Goal: Use online tool/utility

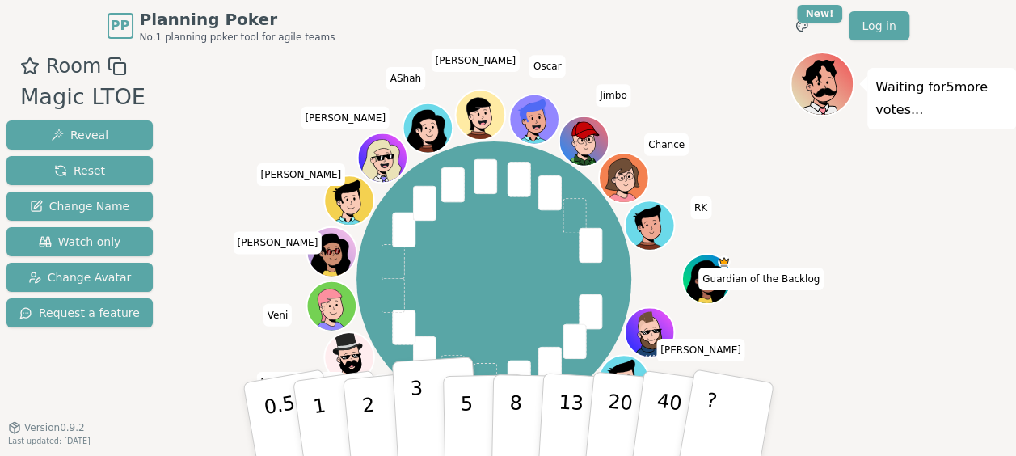
click at [414, 441] on p "3" at bounding box center [418, 421] width 18 height 88
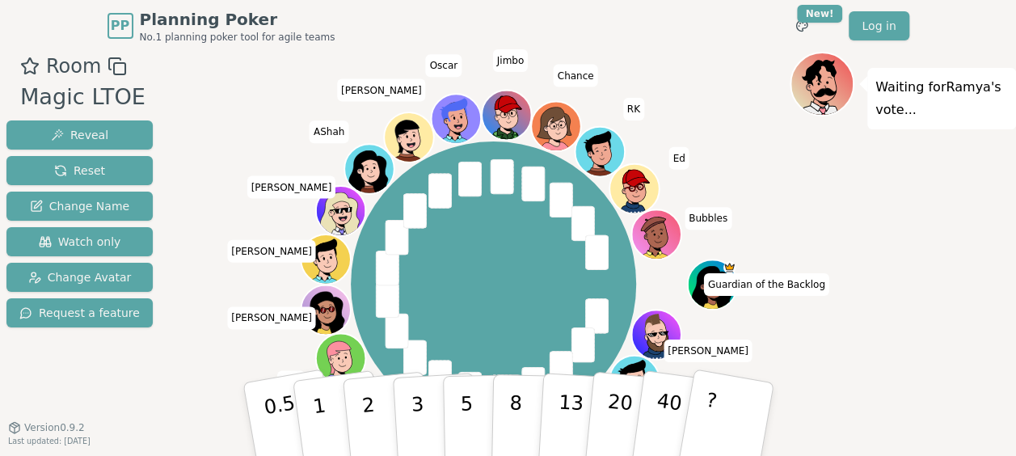
click at [377, 416] on button "2" at bounding box center [388, 435] width 92 height 129
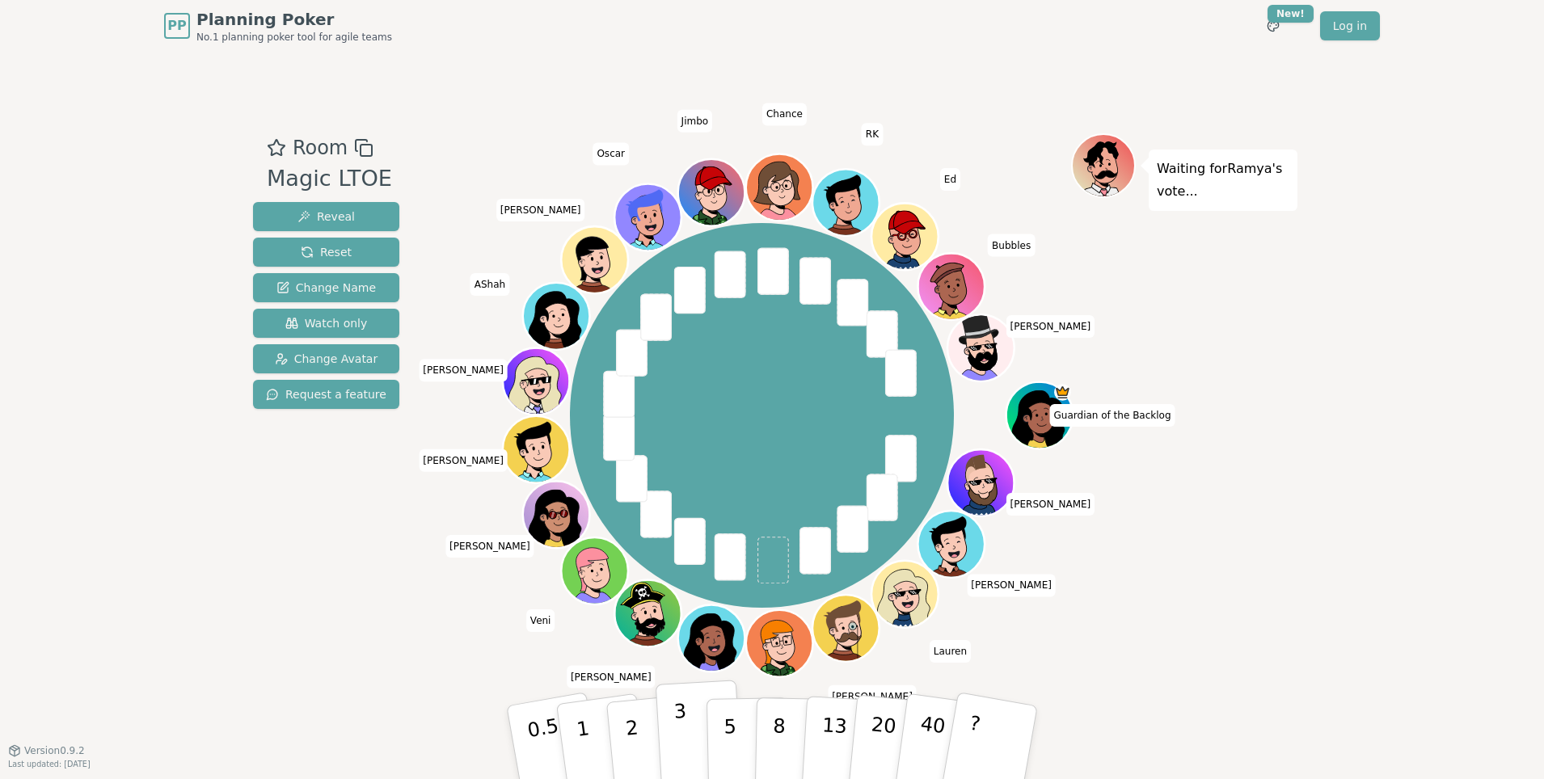
click at [681, 455] on p "3" at bounding box center [682, 744] width 18 height 88
click at [646, 455] on button "2" at bounding box center [651, 743] width 92 height 129
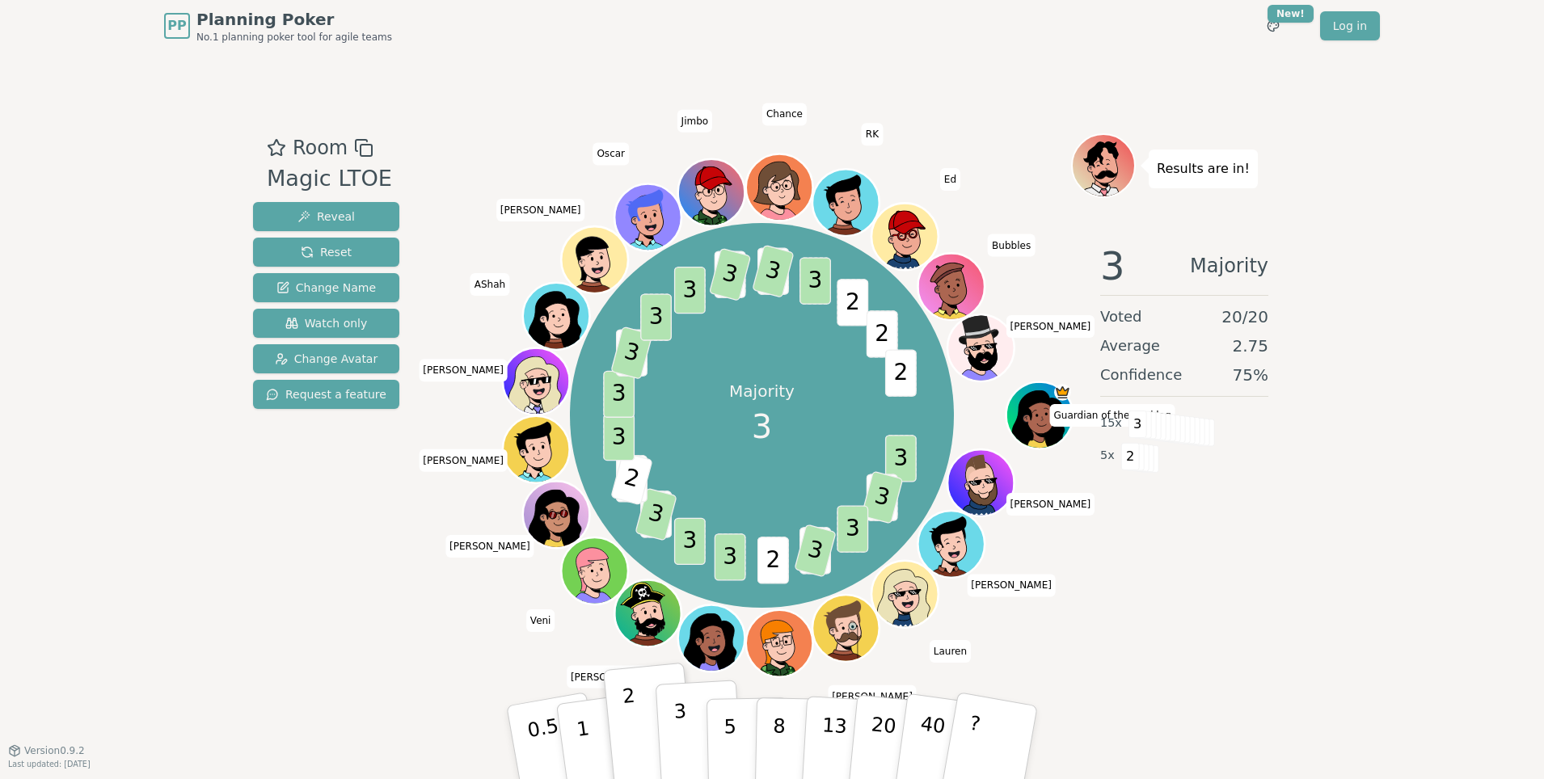
click at [685, 455] on p "3" at bounding box center [682, 744] width 18 height 88
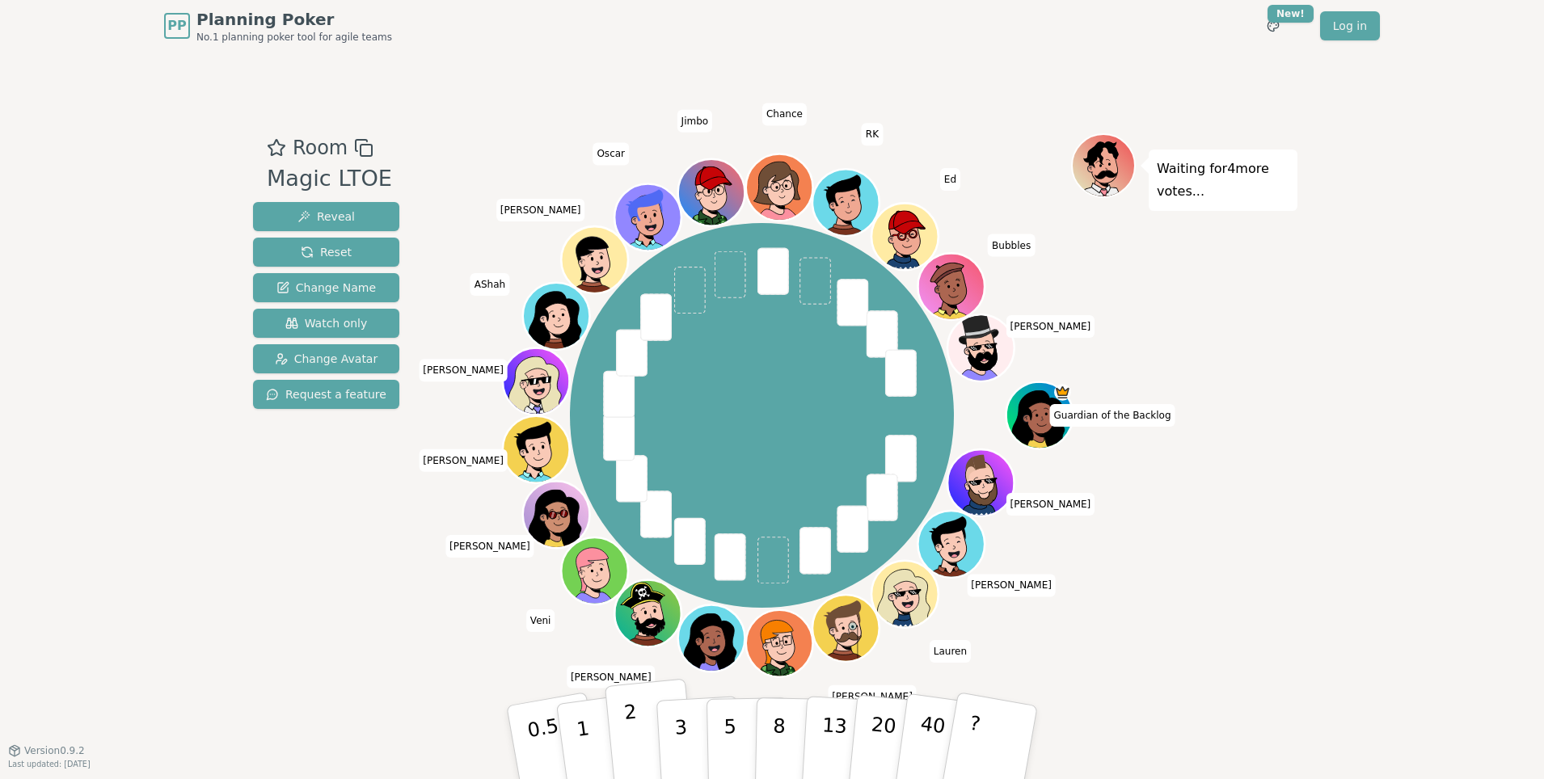
click at [639, 753] on button "2" at bounding box center [651, 743] width 92 height 129
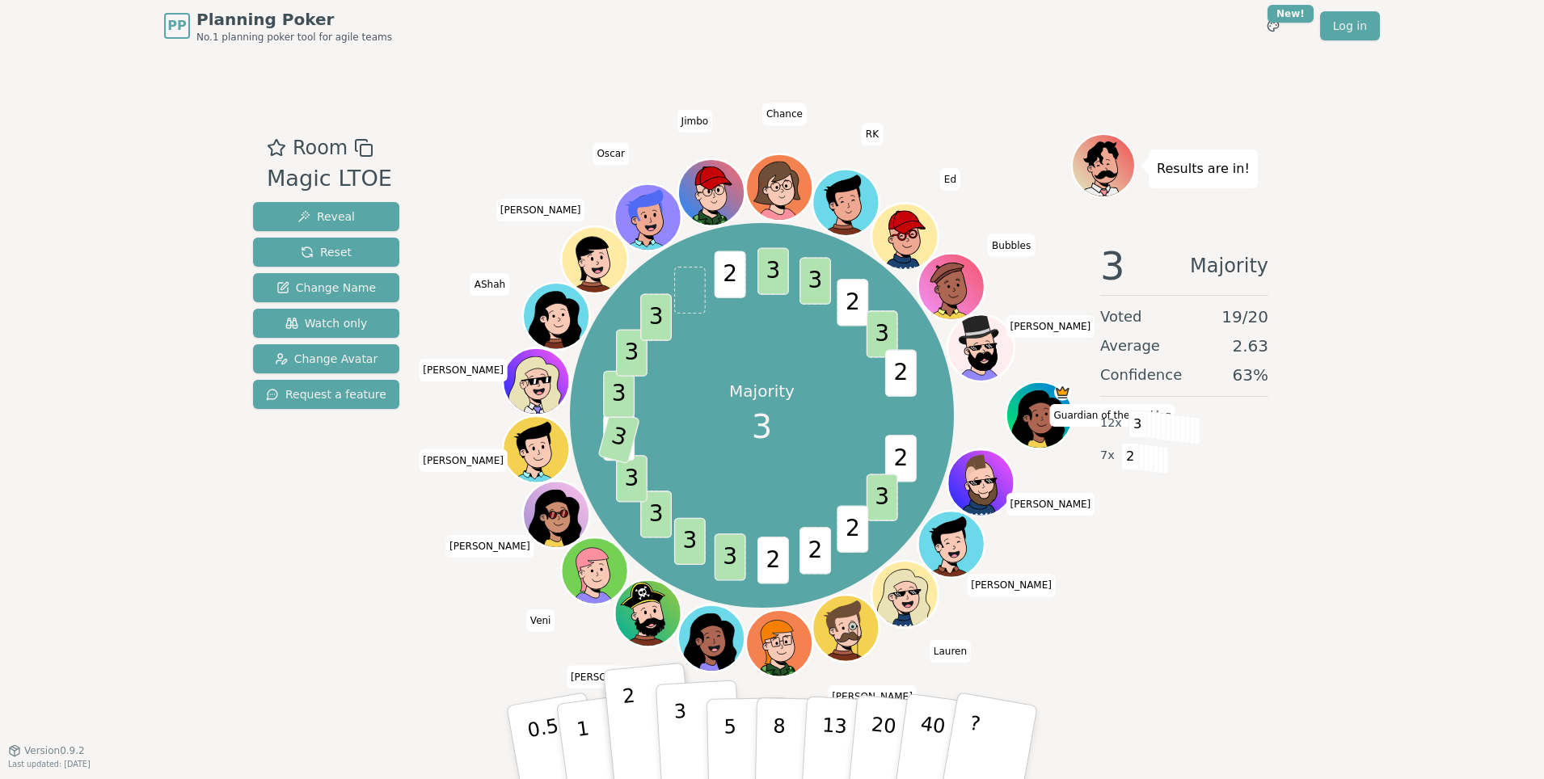
click at [704, 753] on button "3" at bounding box center [700, 743] width 88 height 126
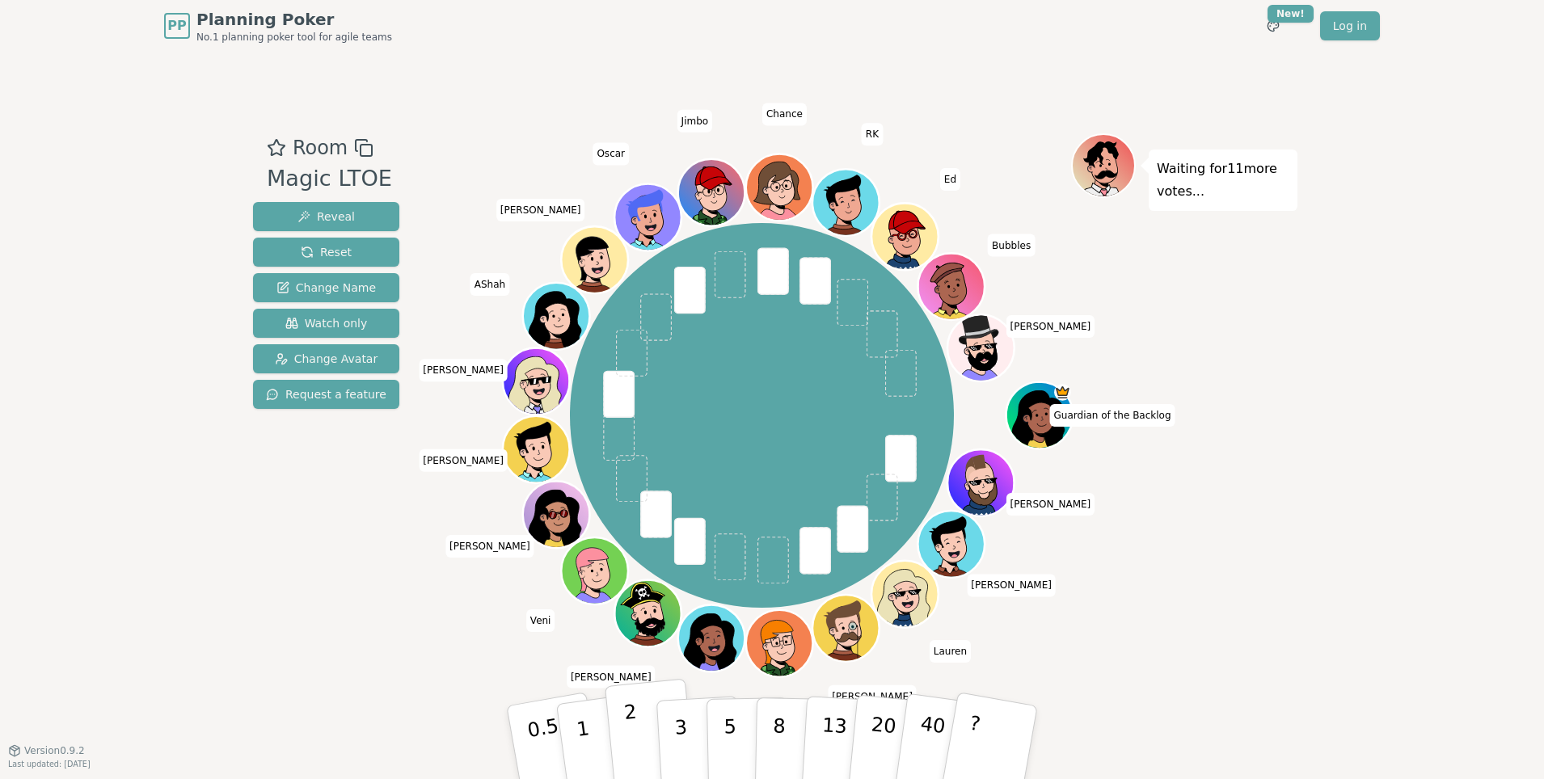
click at [639, 755] on button "2" at bounding box center [651, 743] width 92 height 129
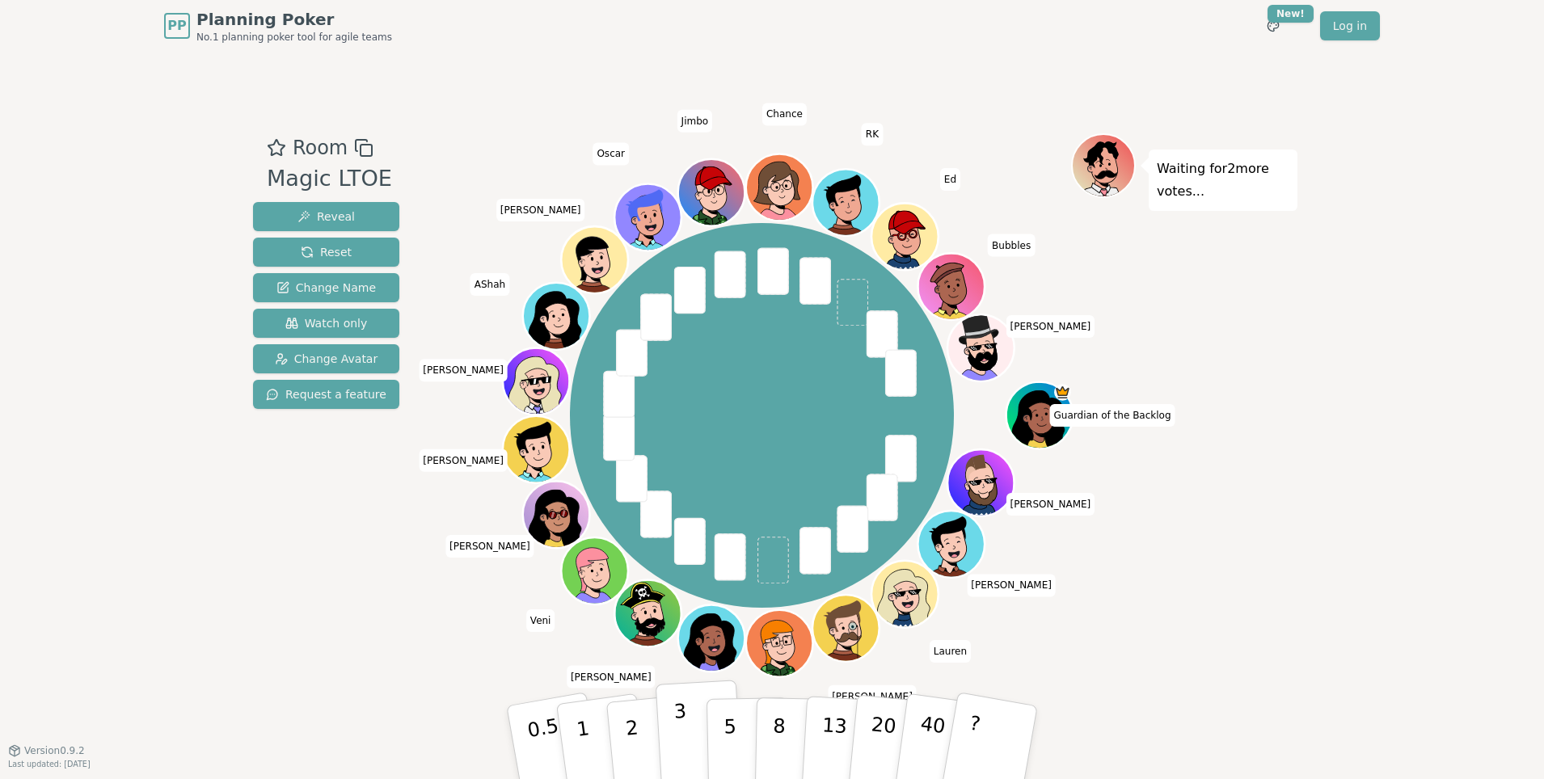
click at [695, 763] on button "3" at bounding box center [700, 743] width 88 height 126
